Goal: Task Accomplishment & Management: Use online tool/utility

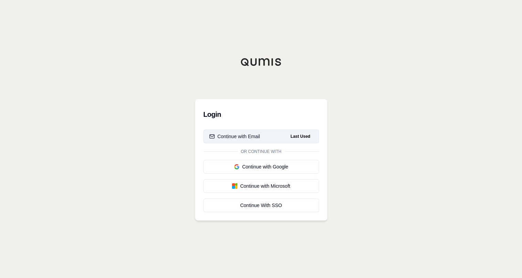
click at [253, 135] on div "Continue with Email" at bounding box center [234, 136] width 51 height 7
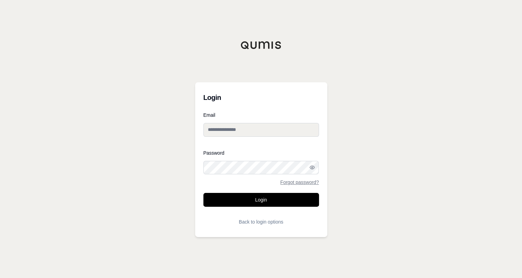
click at [260, 131] on input "Email" at bounding box center [261, 130] width 116 height 14
type input "**********"
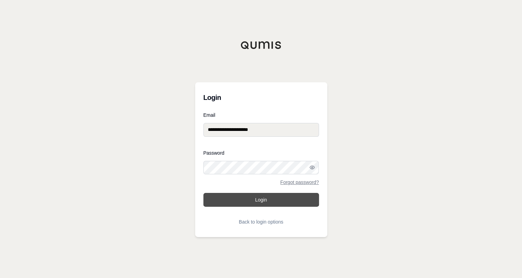
click at [261, 201] on button "Login" at bounding box center [261, 200] width 116 height 14
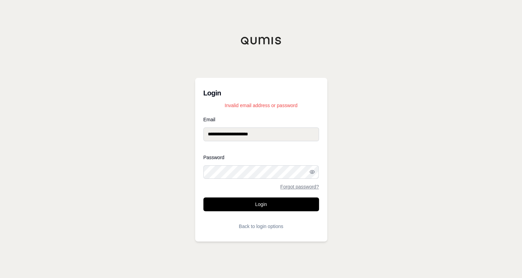
click at [189, 169] on div "**********" at bounding box center [261, 139] width 522 height 278
click at [240, 203] on button "Login" at bounding box center [261, 204] width 116 height 14
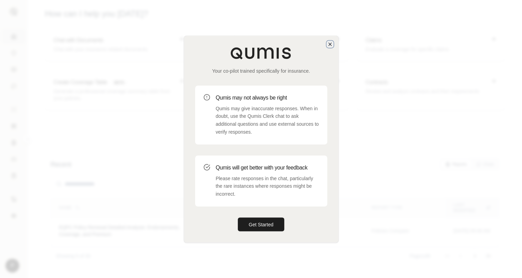
click at [330, 45] on icon "button" at bounding box center [330, 44] width 6 height 6
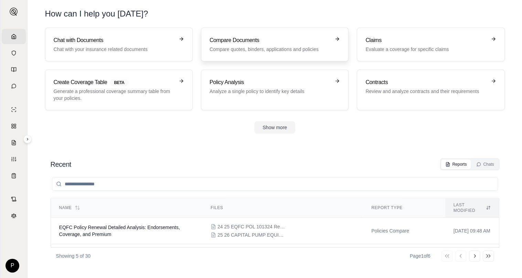
click at [264, 40] on h3 "Compare Documents" at bounding box center [270, 40] width 121 height 8
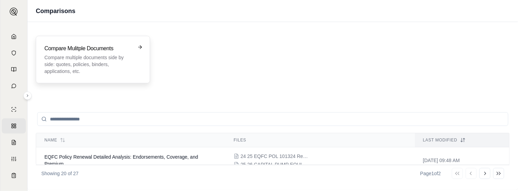
click at [123, 61] on p "Compare multiple documents side by side: quotes, policies, binders, application…" at bounding box center [87, 64] width 87 height 21
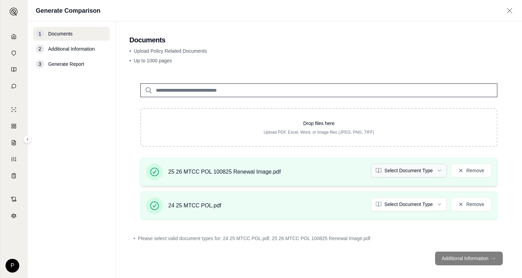
click at [432, 167] on html "Home Vault Prompts Chats Single Policy Comparisons Claims Custom Report Coverag…" at bounding box center [261, 139] width 522 height 278
click at [435, 201] on html "Home Vault Prompts Chats Single Policy Comparisons Claims Custom Report Coverag…" at bounding box center [261, 139] width 522 height 278
click at [456, 259] on footer "Additional Information →" at bounding box center [318, 258] width 379 height 25
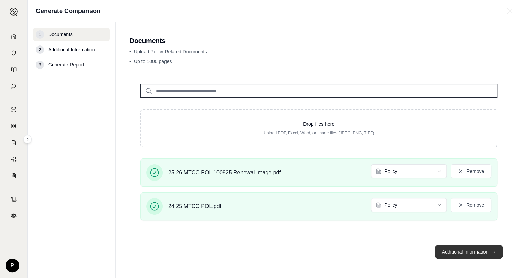
click at [466, 253] on button "Additional Information →" at bounding box center [469, 252] width 68 height 14
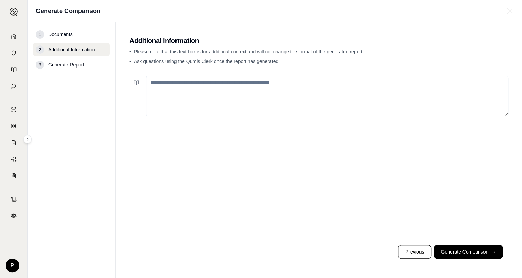
click at [171, 83] on textarea at bounding box center [327, 96] width 363 height 41
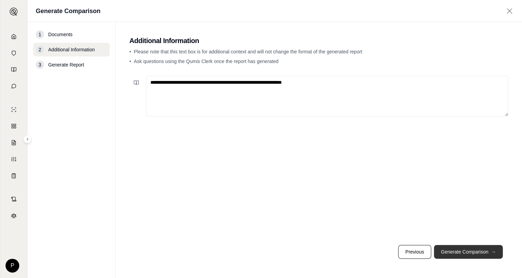
type textarea "**********"
click at [454, 247] on button "Generate Comparison →" at bounding box center [468, 252] width 69 height 14
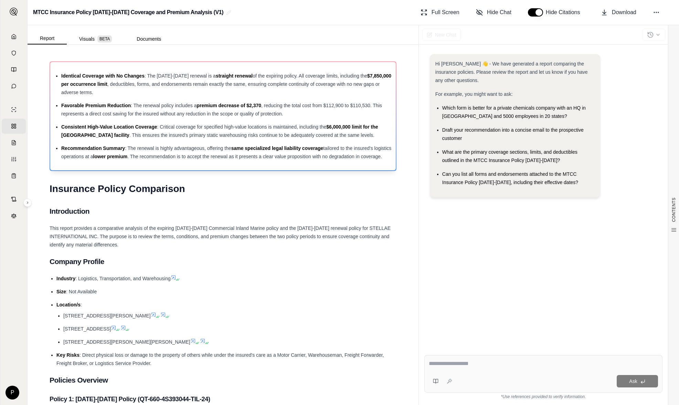
click at [291, 98] on ul "Identical Coverage with No Changes : The [DATE]-[DATE] renewal is a straight re…" at bounding box center [222, 116] width 337 height 89
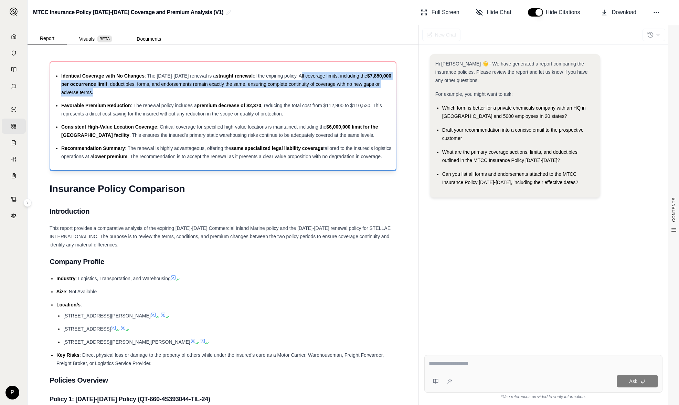
drag, startPoint x: 292, startPoint y: 74, endPoint x: 332, endPoint y: 92, distance: 43.4
click at [332, 92] on li "Identical Coverage with No Changes : The [DATE]-[DATE] renewal is a straight re…" at bounding box center [226, 84] width 331 height 25
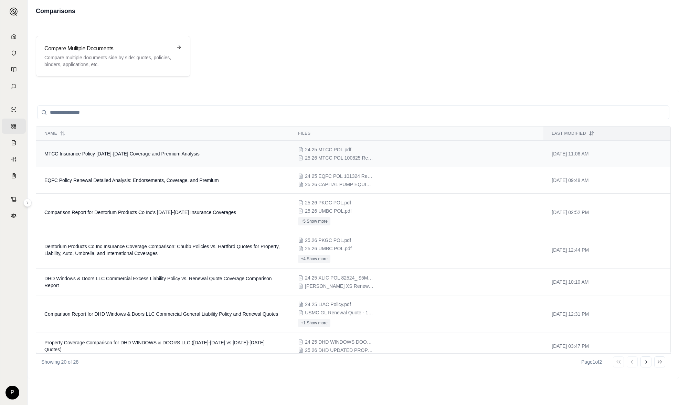
click at [112, 158] on td "MTCC Insurance Policy [DATE]-[DATE] Coverage and Premium Analysis" at bounding box center [163, 153] width 254 height 27
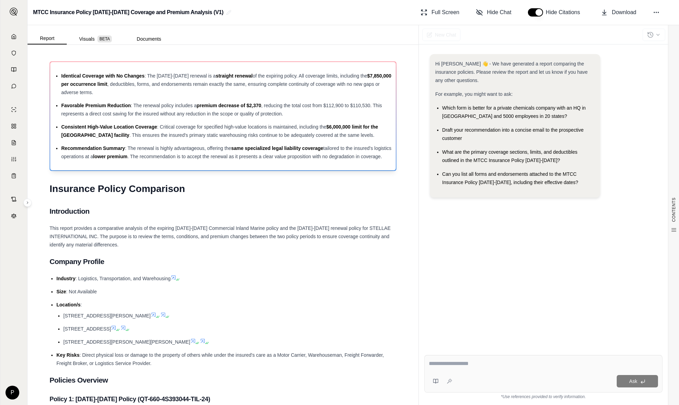
click at [146, 89] on li "Identical Coverage with No Changes : The [DATE]-[DATE] renewal is a straight re…" at bounding box center [226, 84] width 331 height 25
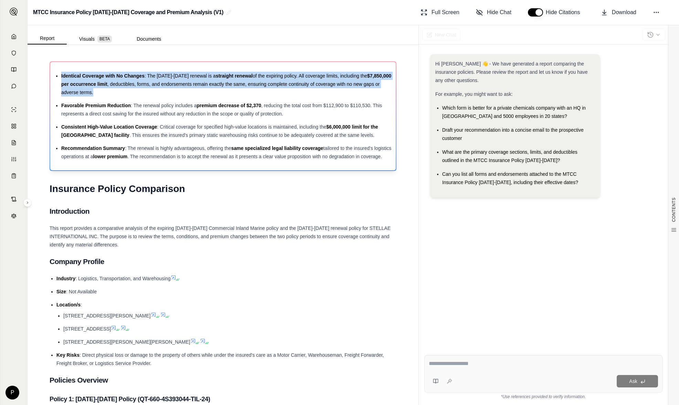
drag, startPoint x: 126, startPoint y: 91, endPoint x: 60, endPoint y: 74, distance: 69.1
click at [60, 74] on ul "Identical Coverage with No Changes : The [DATE]-[DATE] renewal is a straight re…" at bounding box center [222, 116] width 337 height 89
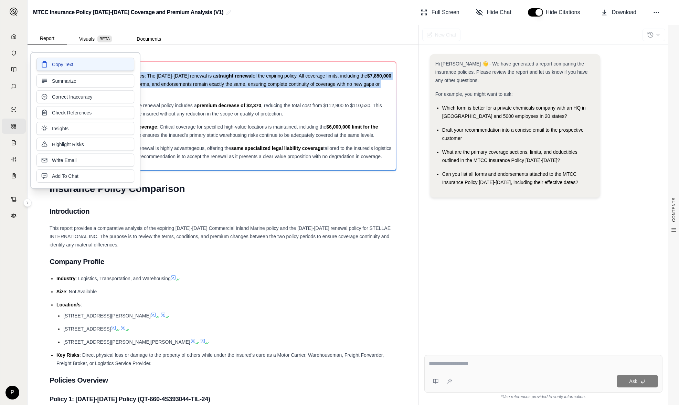
drag, startPoint x: 60, startPoint y: 74, endPoint x: 56, endPoint y: 63, distance: 10.9
click at [56, 63] on span "Copy Text" at bounding box center [62, 64] width 21 height 7
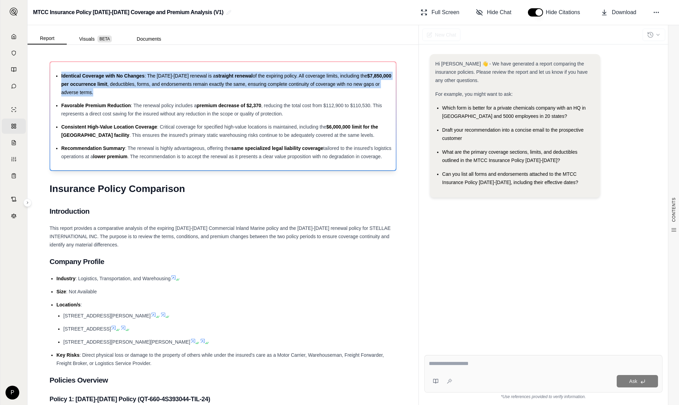
drag, startPoint x: 131, startPoint y: 96, endPoint x: 144, endPoint y: 92, distance: 13.9
click at [131, 96] on ul "Identical Coverage with No Changes : The [DATE]-[DATE] renewal is a straight re…" at bounding box center [222, 116] width 337 height 89
drag, startPoint x: 293, startPoint y: 74, endPoint x: 304, endPoint y: 91, distance: 20.4
click at [304, 91] on li "Identical Coverage with No Changes : The [DATE]-[DATE] renewal is a straight re…" at bounding box center [226, 84] width 331 height 25
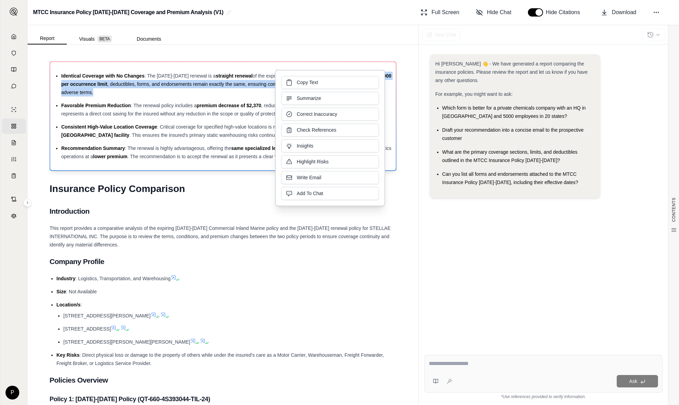
drag, startPoint x: 302, startPoint y: 82, endPoint x: 296, endPoint y: 82, distance: 5.9
click at [302, 82] on span "Copy Text" at bounding box center [307, 82] width 21 height 7
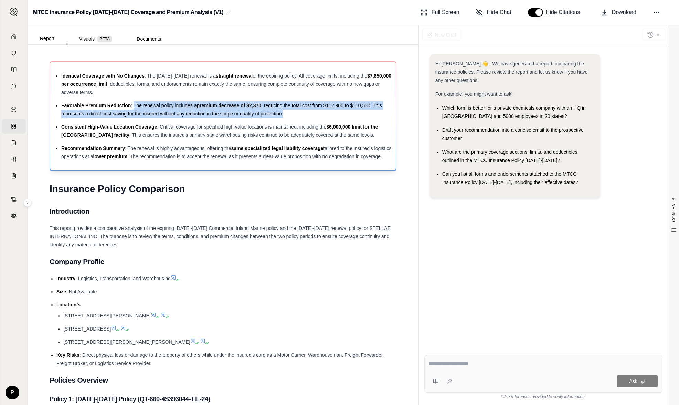
drag, startPoint x: 135, startPoint y: 103, endPoint x: 285, endPoint y: 112, distance: 150.0
click at [285, 112] on li "Favorable Premium Reduction : The renewal policy includes a premium decrease of…" at bounding box center [226, 109] width 331 height 17
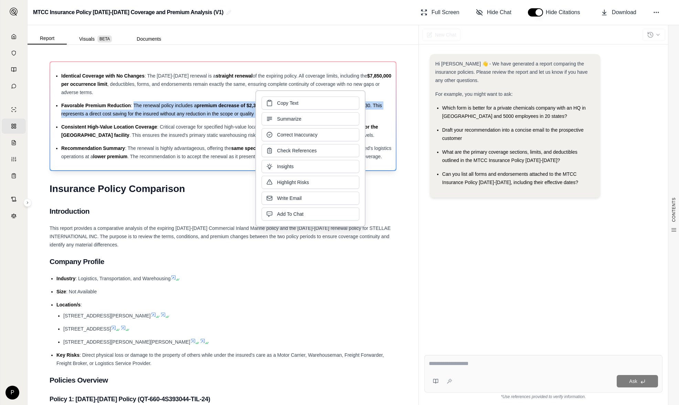
drag, startPoint x: 285, startPoint y: 112, endPoint x: 244, endPoint y: 113, distance: 40.3
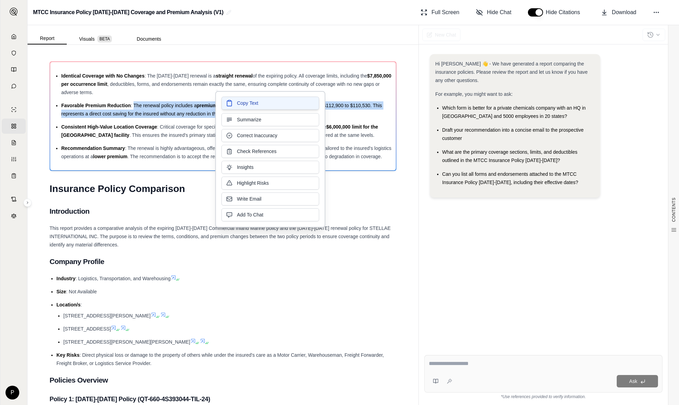
drag, startPoint x: 244, startPoint y: 113, endPoint x: 255, endPoint y: 105, distance: 13.1
click at [255, 105] on span "Copy Text" at bounding box center [247, 103] width 21 height 7
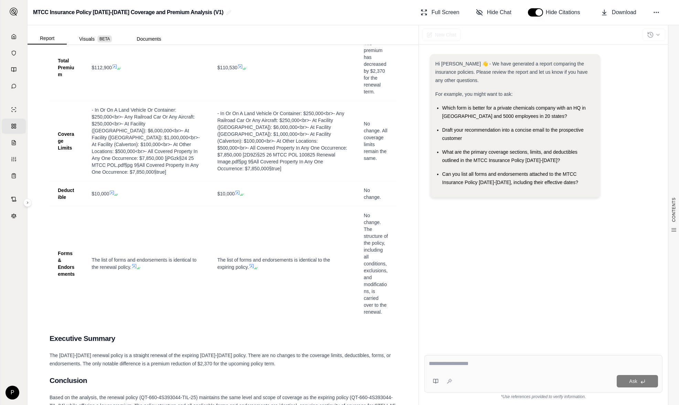
scroll to position [551, 0]
